Goal: Transaction & Acquisition: Subscribe to service/newsletter

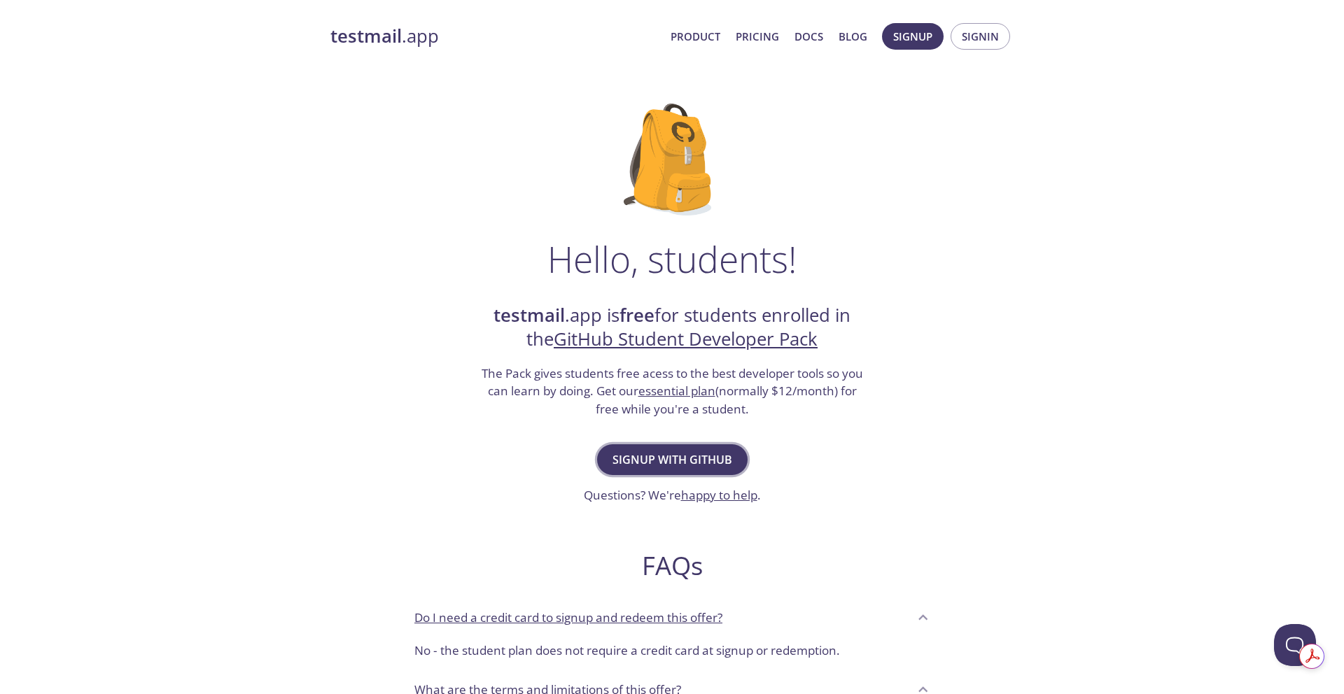
click at [685, 452] on span "Signup with GitHub" at bounding box center [673, 460] width 120 height 20
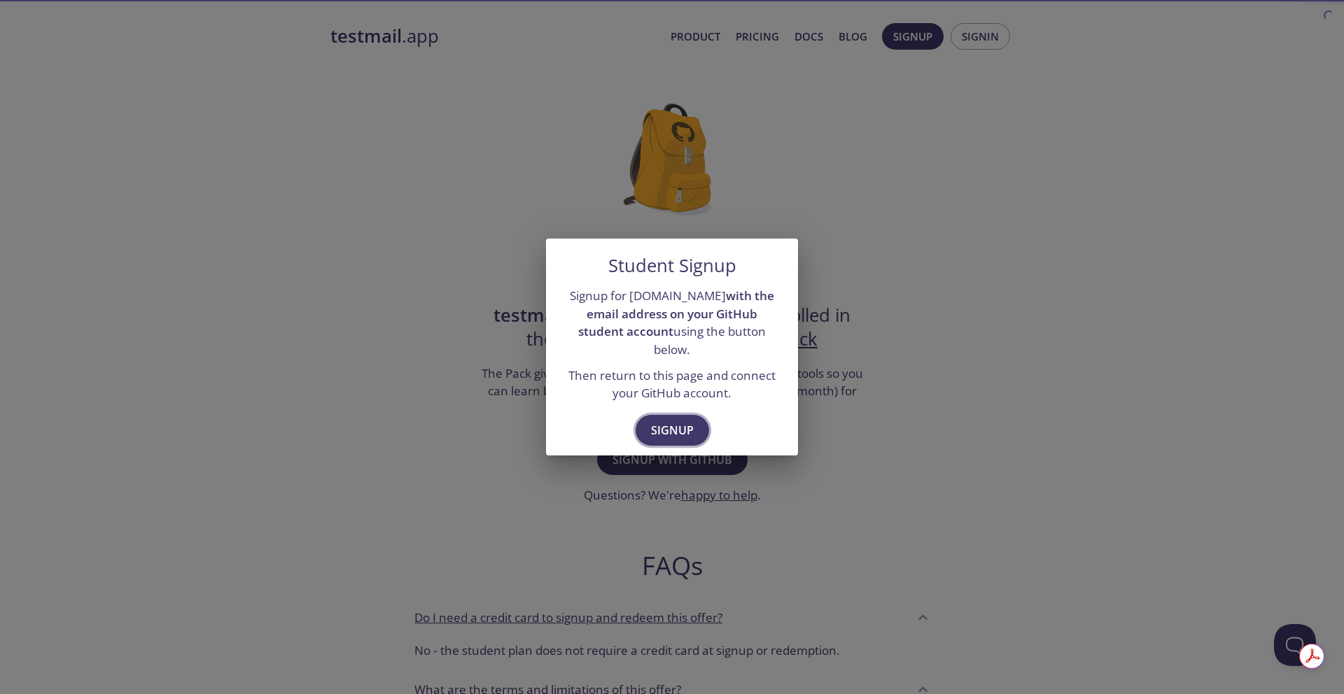
click at [687, 421] on span "Signup" at bounding box center [672, 431] width 43 height 20
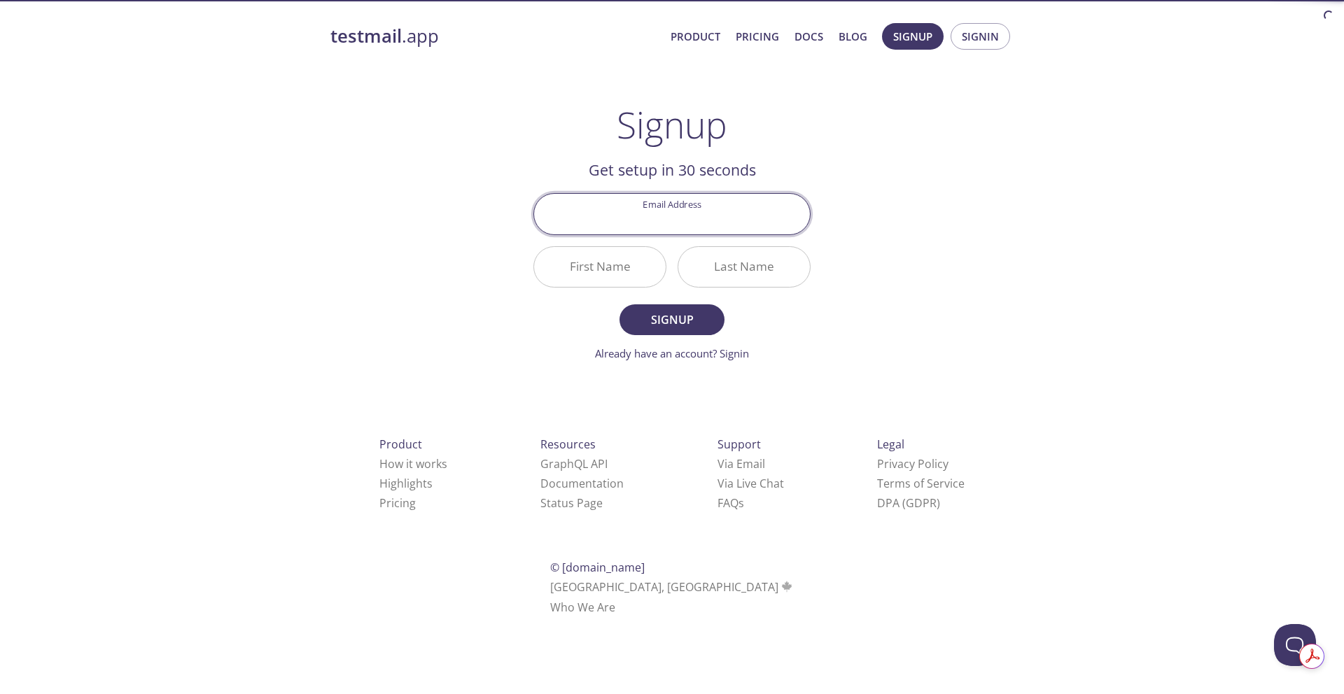
click at [685, 222] on input "Email Address" at bounding box center [672, 214] width 276 height 40
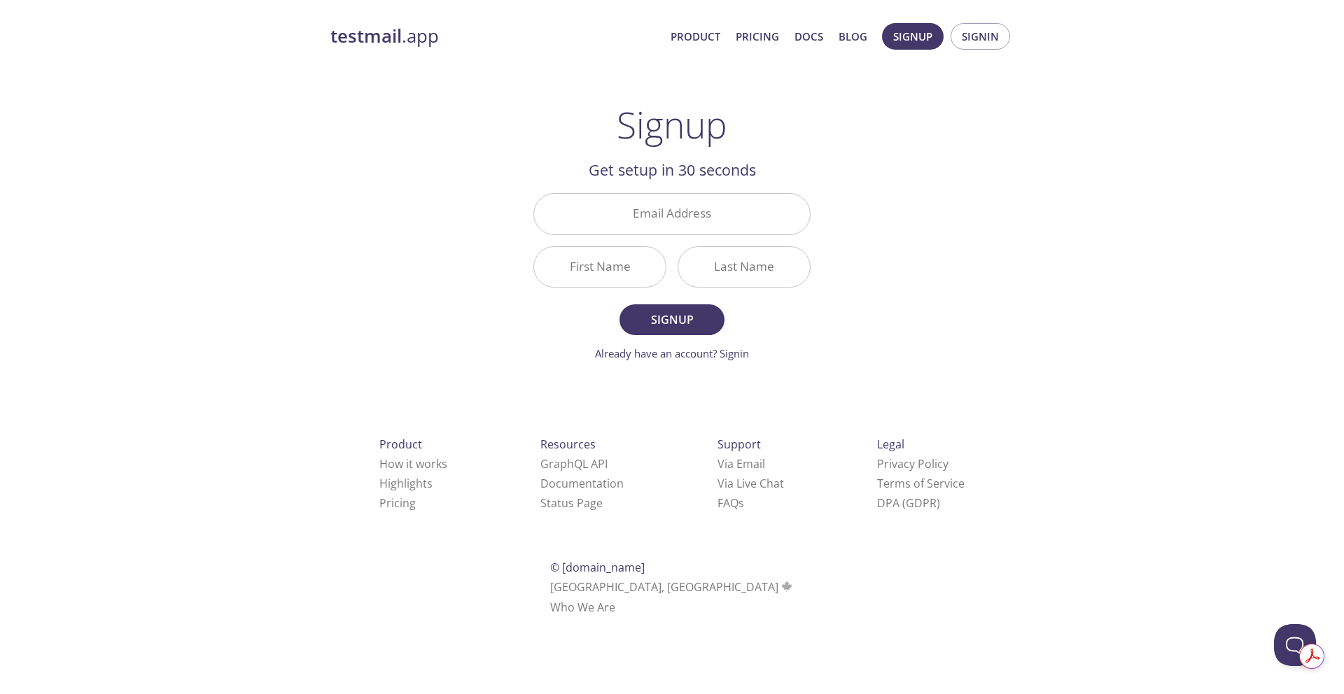
type input "[PERSON_NAME][EMAIL_ADDRESS][PERSON_NAME][DOMAIN_NAME]"
type input "[PERSON_NAME]"
type input "Grant"
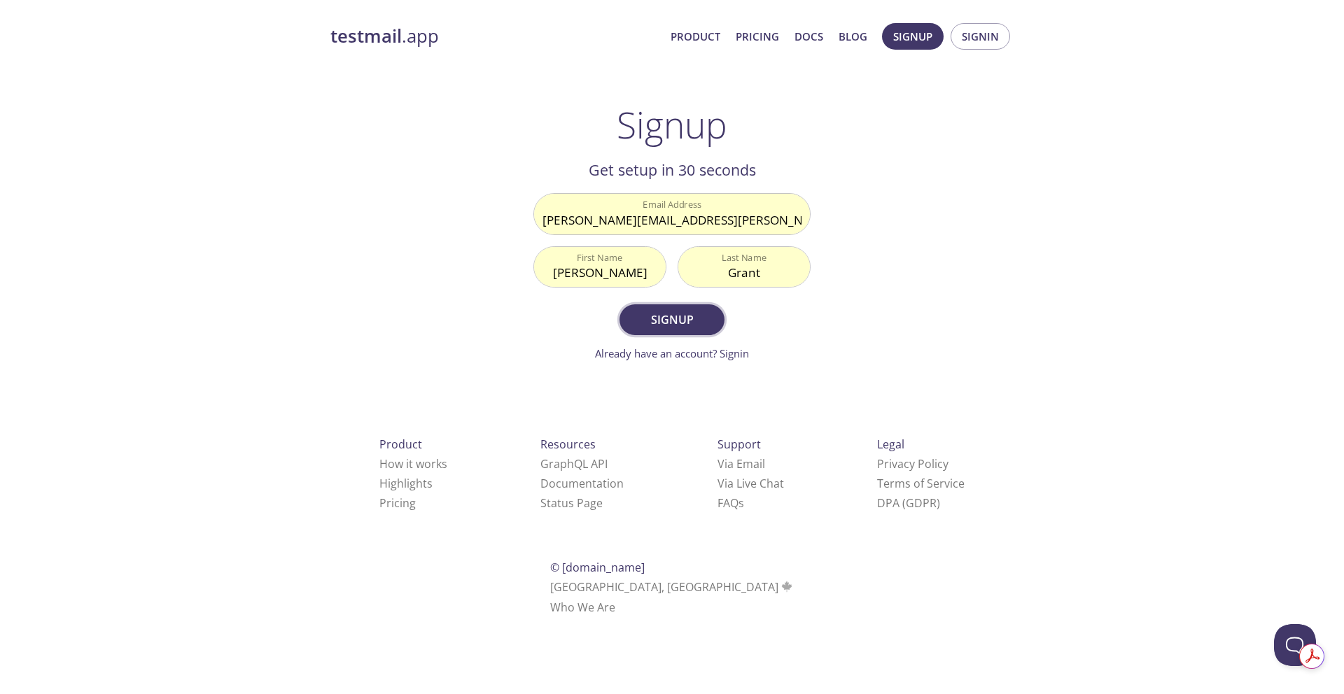
click at [662, 327] on span "Signup" at bounding box center [672, 320] width 74 height 20
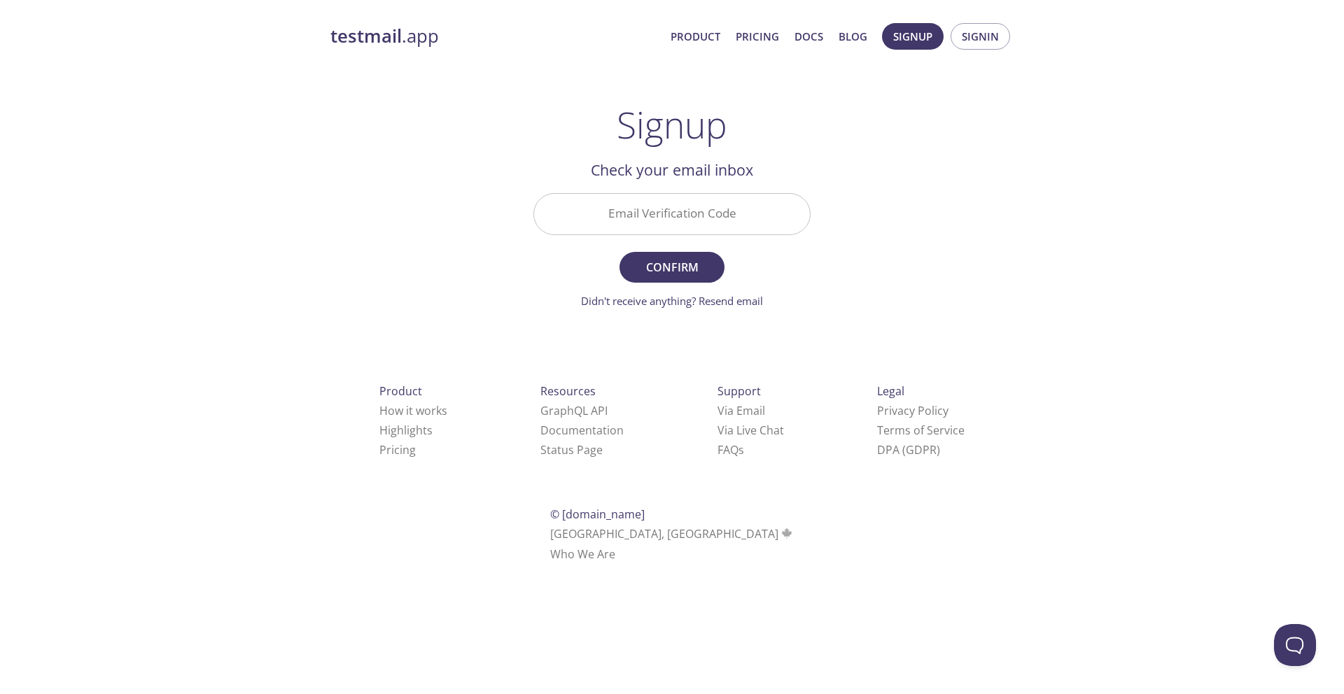
click at [679, 204] on input "Email Verification Code" at bounding box center [672, 214] width 276 height 40
paste input "WPBH88W"
type input "WPBH88W"
click at [687, 265] on span "Confirm" at bounding box center [672, 268] width 74 height 20
